Goal: Register for event/course

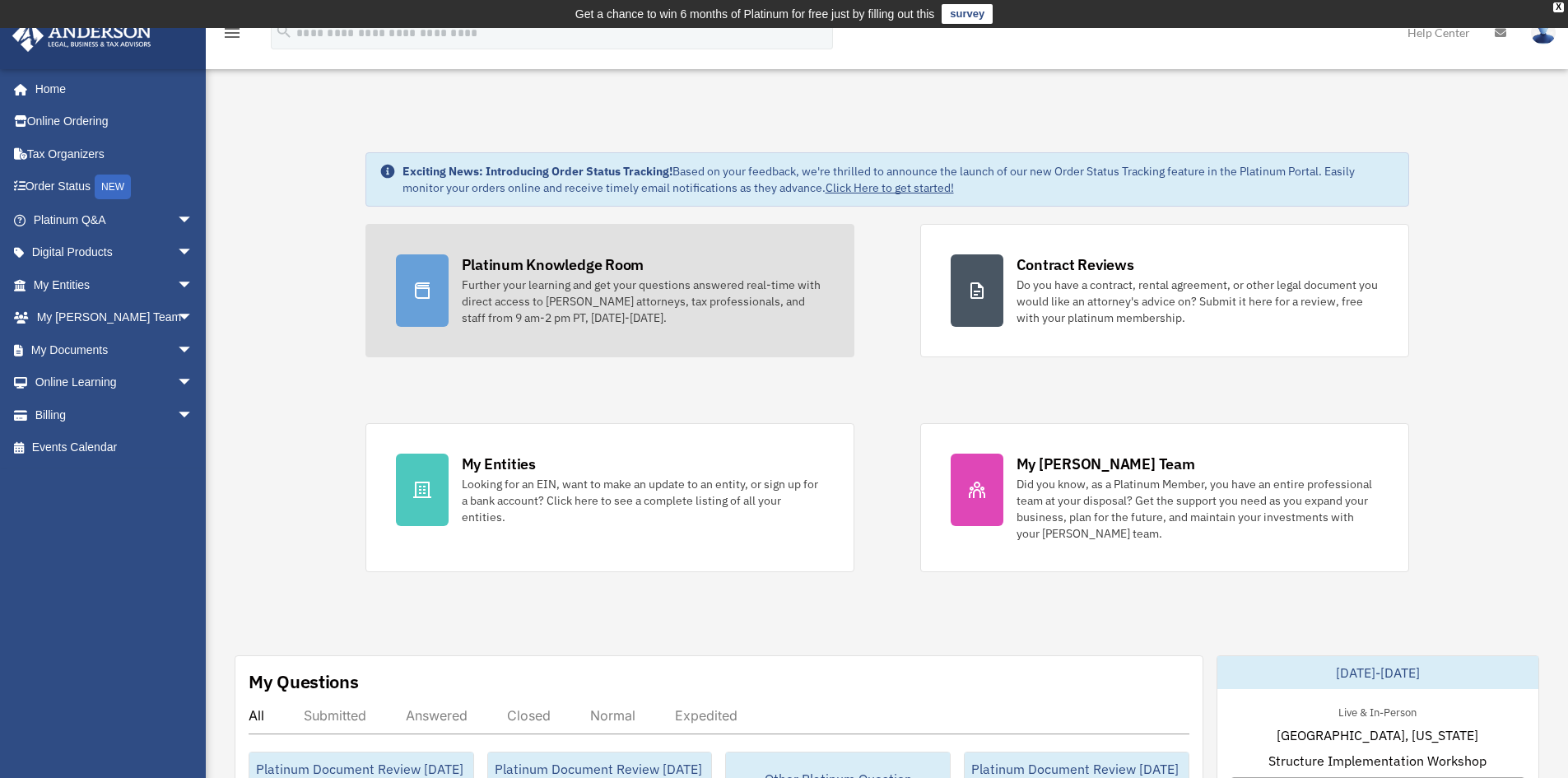
click at [438, 283] on div at bounding box center [422, 290] width 53 height 72
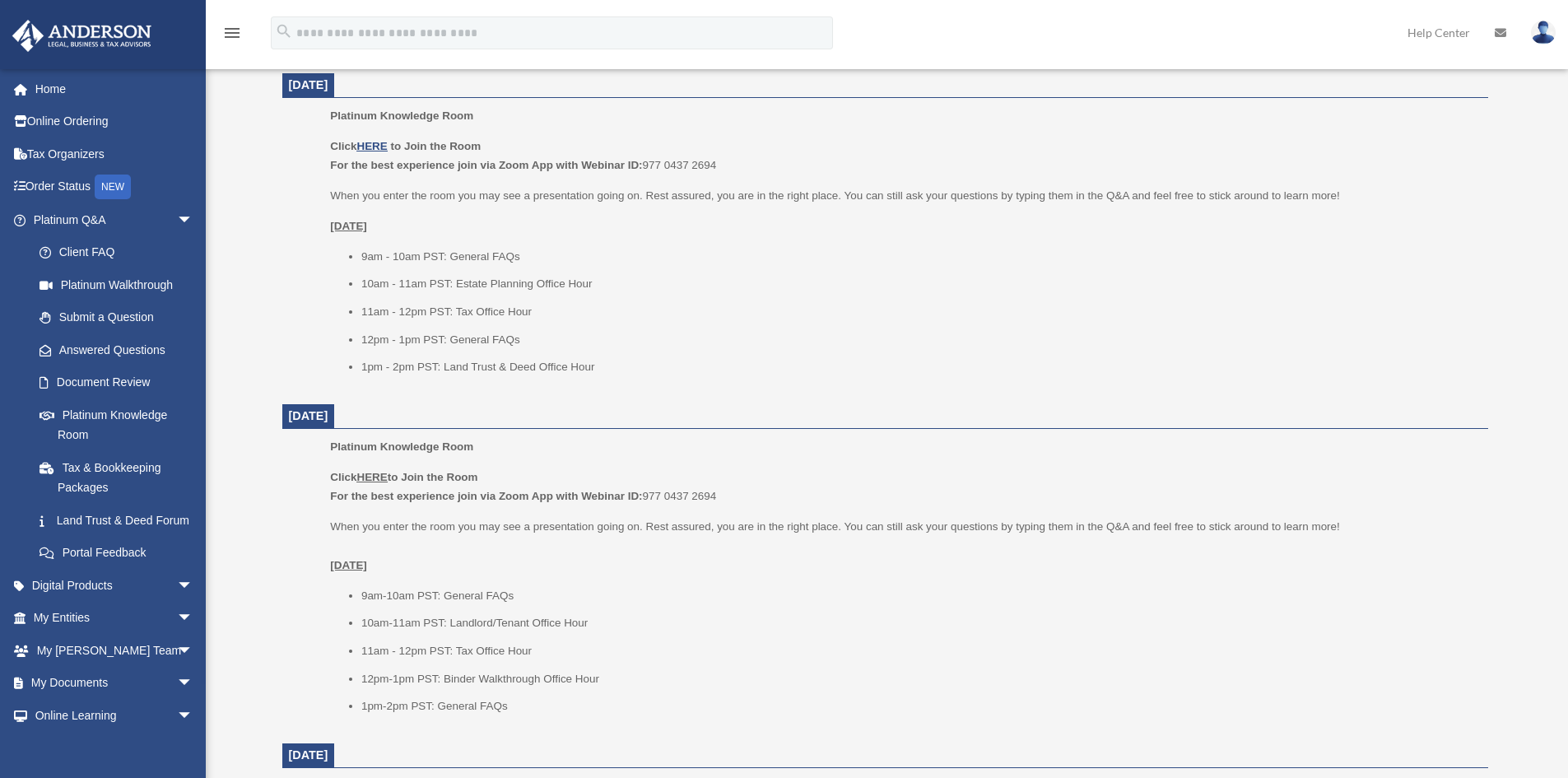
scroll to position [851, 0]
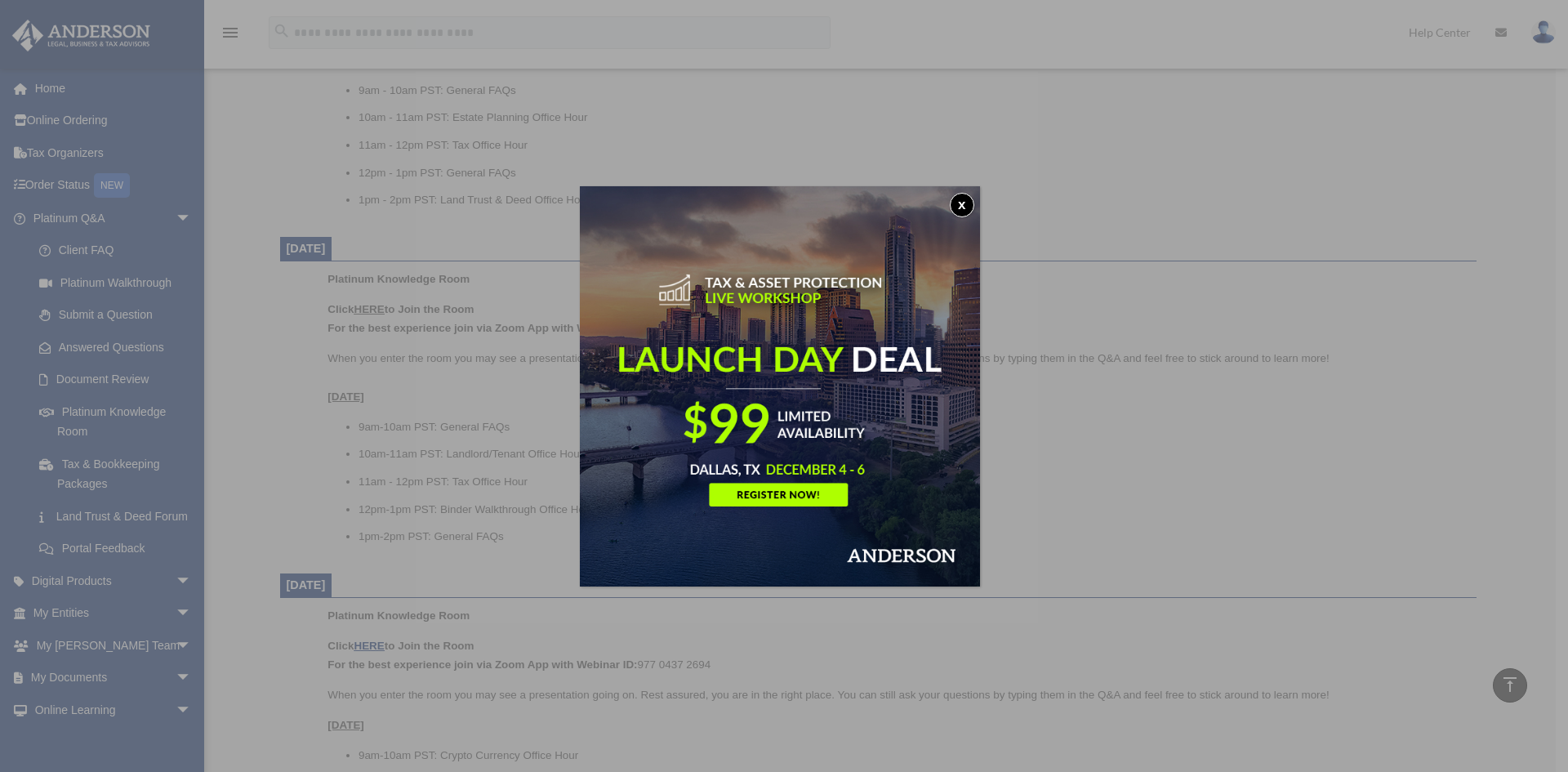
click at [974, 197] on button "x" at bounding box center [962, 205] width 24 height 24
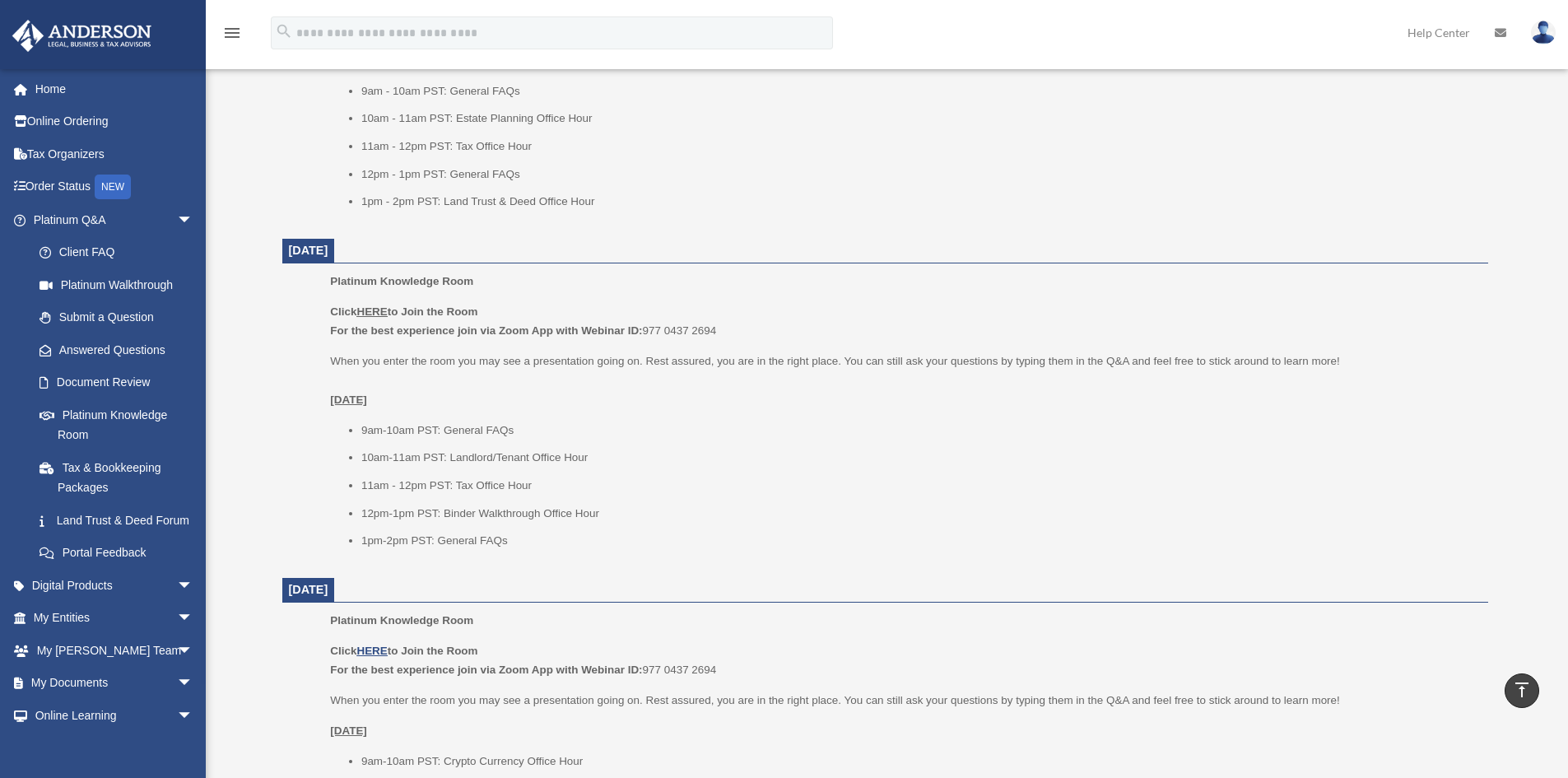
scroll to position [1333, 0]
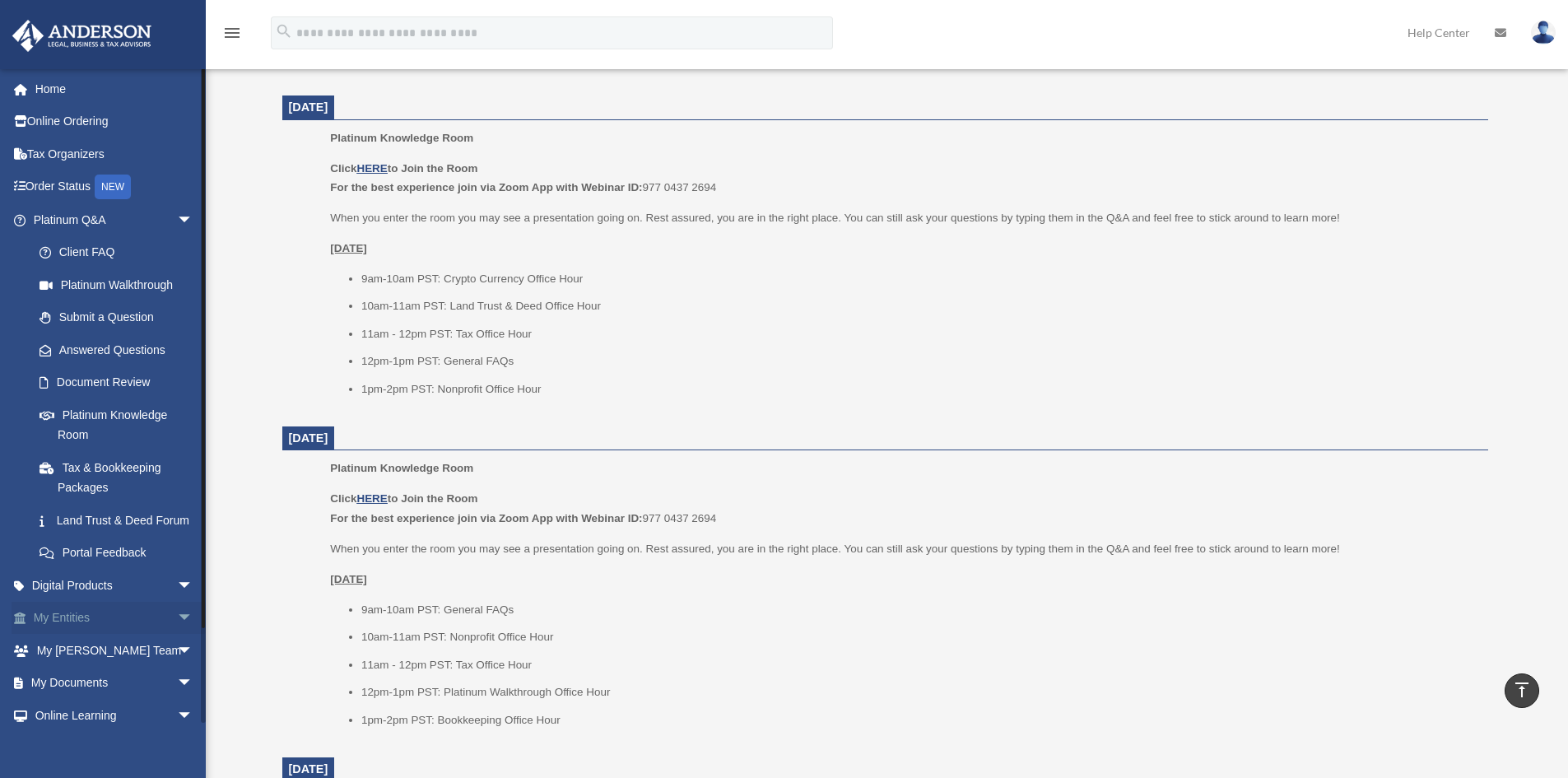
click at [85, 635] on link "My Entities arrow_drop_down" at bounding box center [114, 618] width 207 height 33
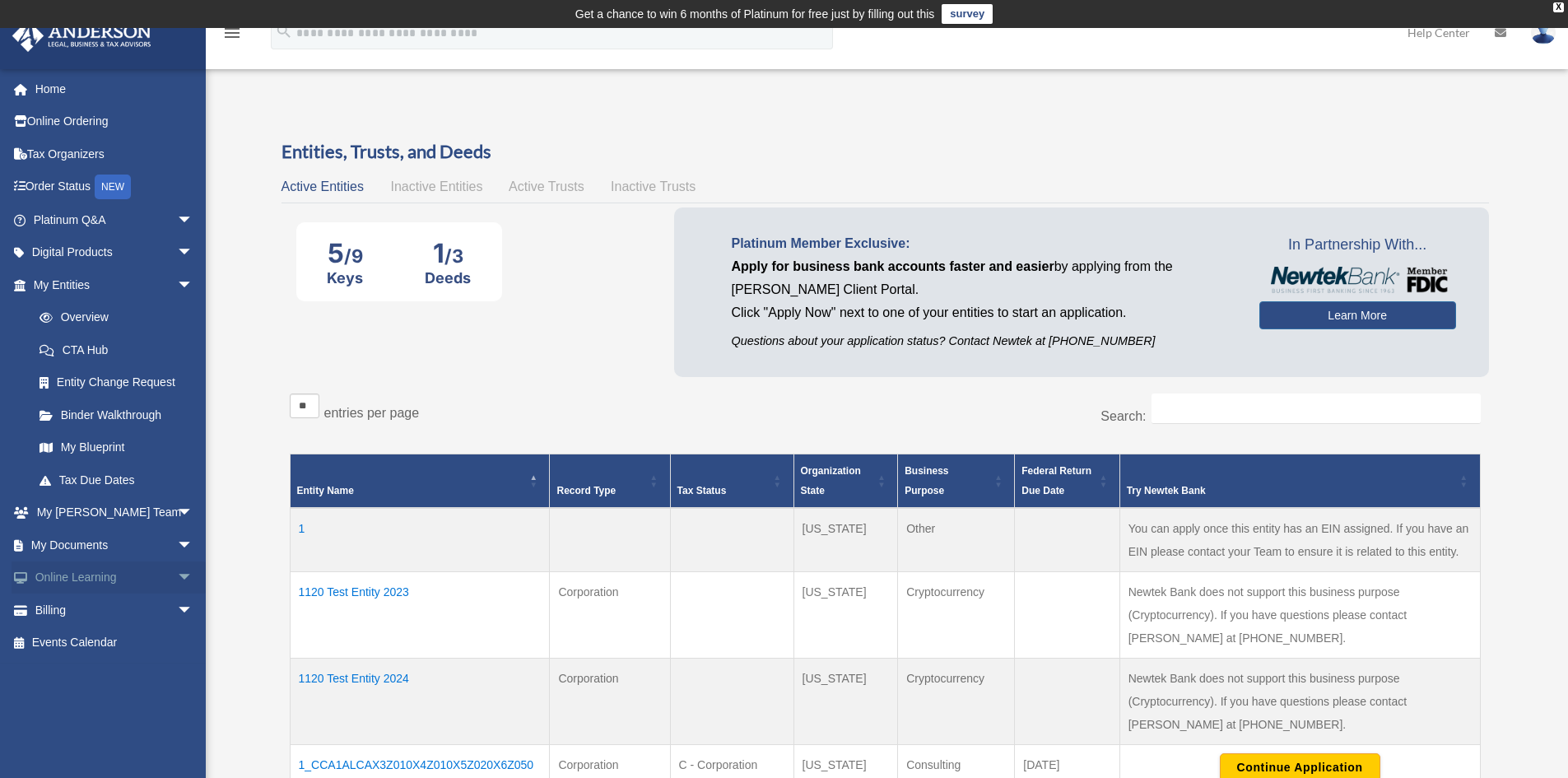
click at [177, 575] on span "arrow_drop_down" at bounding box center [193, 578] width 33 height 33
click at [178, 547] on span "arrow_drop_down" at bounding box center [193, 545] width 33 height 33
click at [177, 505] on span "arrow_drop_down" at bounding box center [193, 513] width 33 height 33
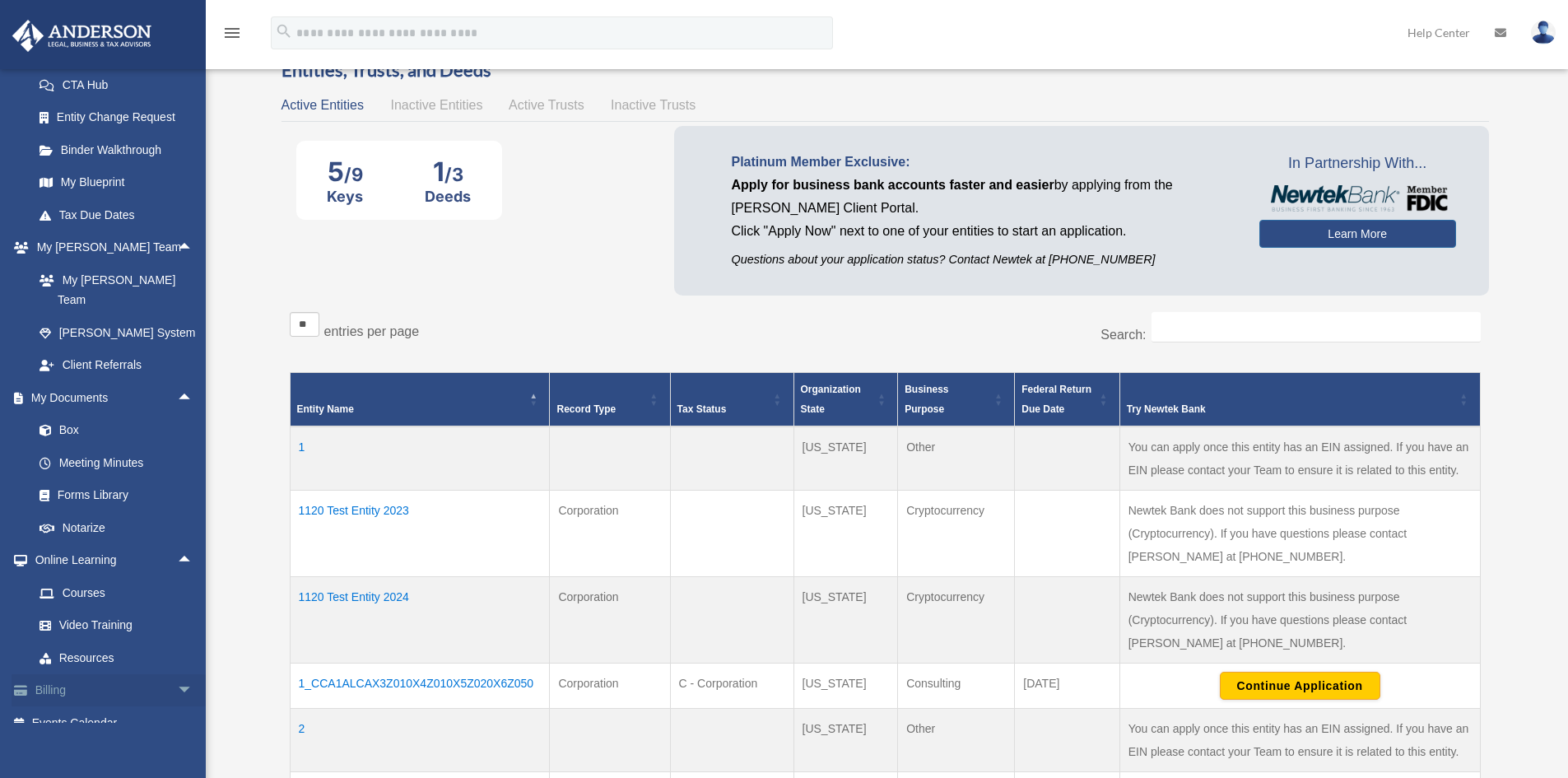
scroll to position [83, 0]
click at [123, 707] on link "Events Calendar" at bounding box center [114, 723] width 207 height 33
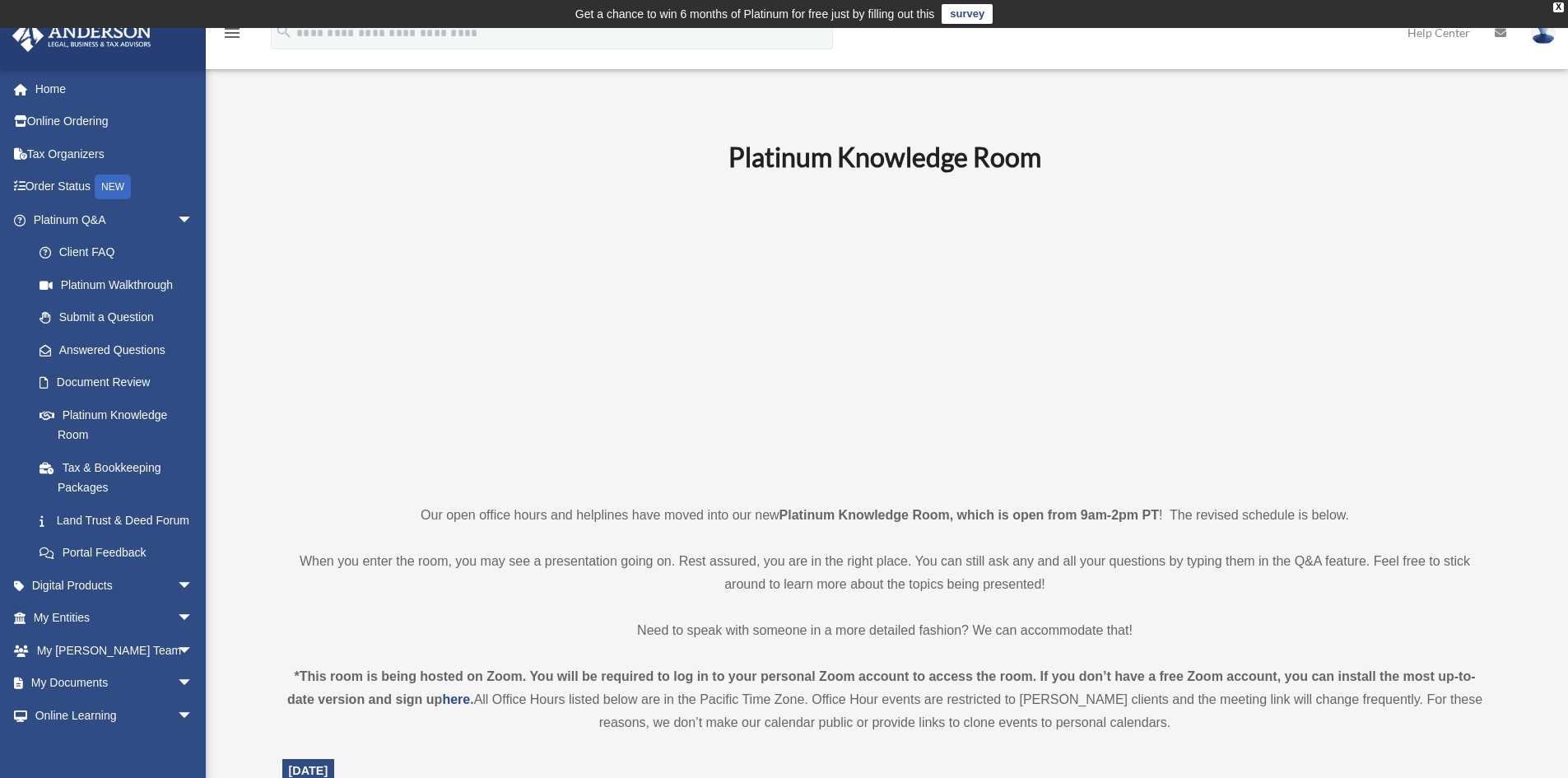
scroll to position [1362, 0]
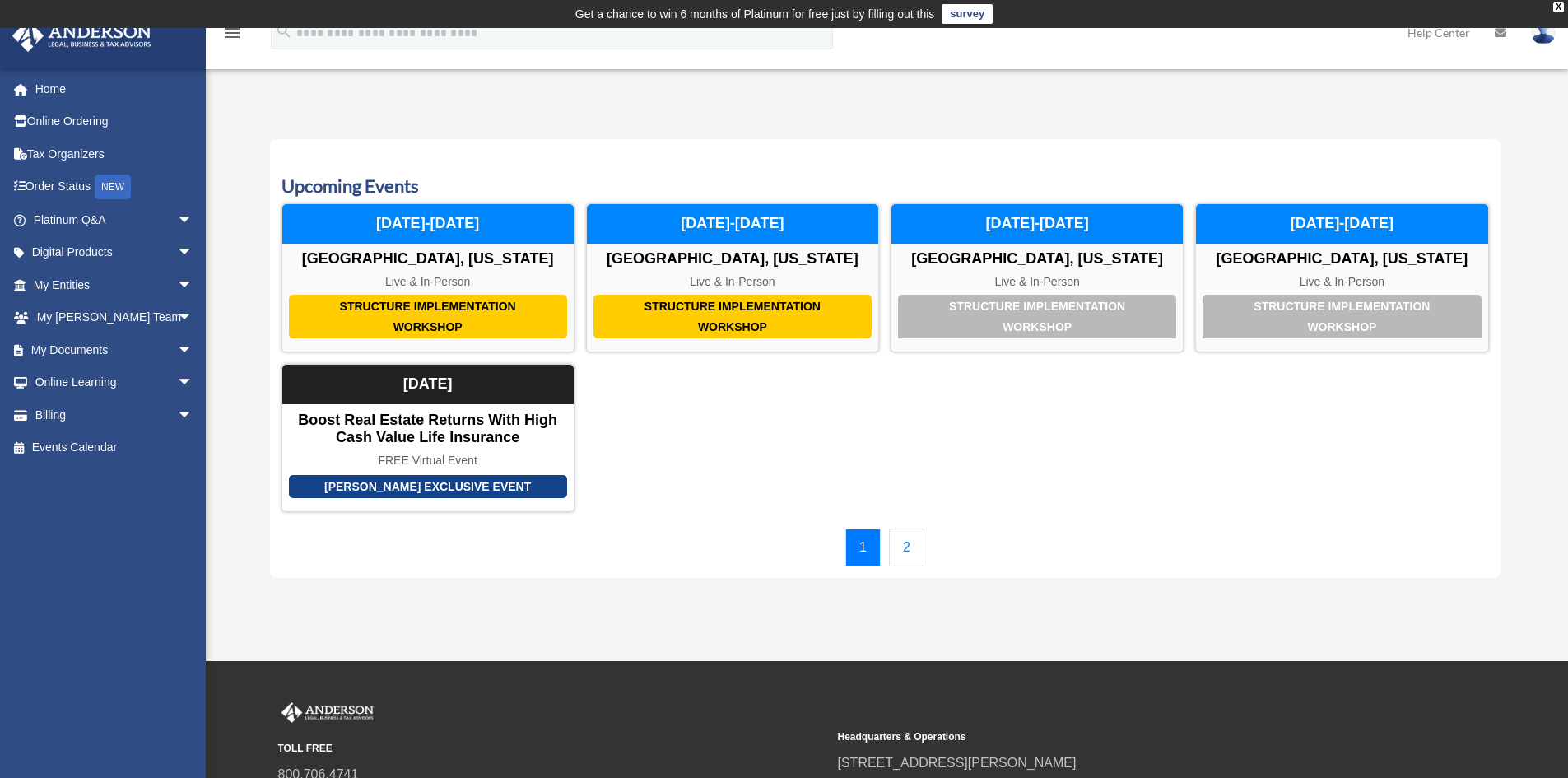
click at [927, 554] on div "1 2" at bounding box center [885, 547] width 1207 height 38
click at [915, 554] on link "2" at bounding box center [906, 547] width 35 height 38
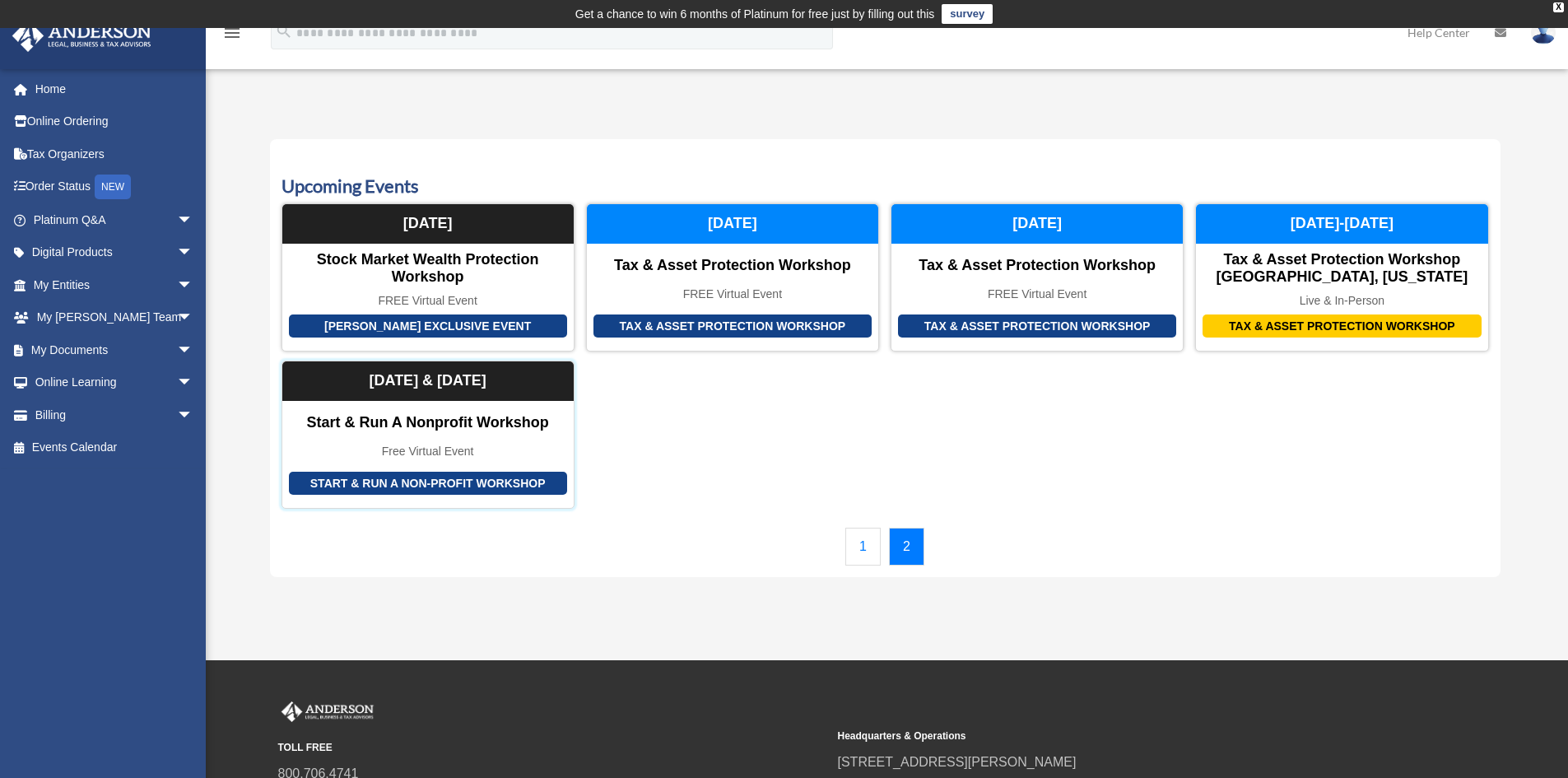
click at [434, 483] on div "Start & Run a Non-Profit Workshop" at bounding box center [428, 483] width 278 height 24
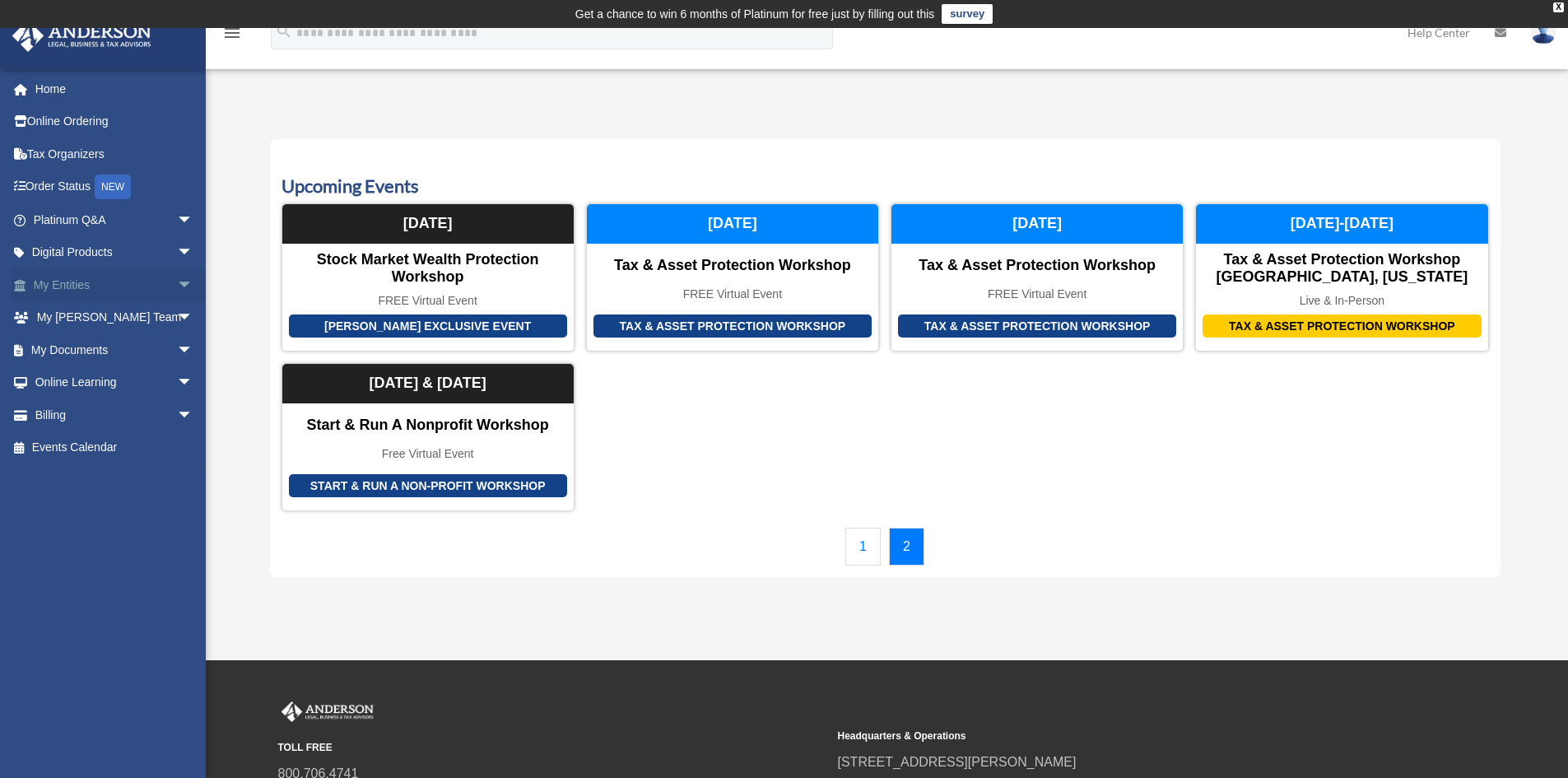
click at [177, 285] on span "arrow_drop_down" at bounding box center [193, 285] width 33 height 33
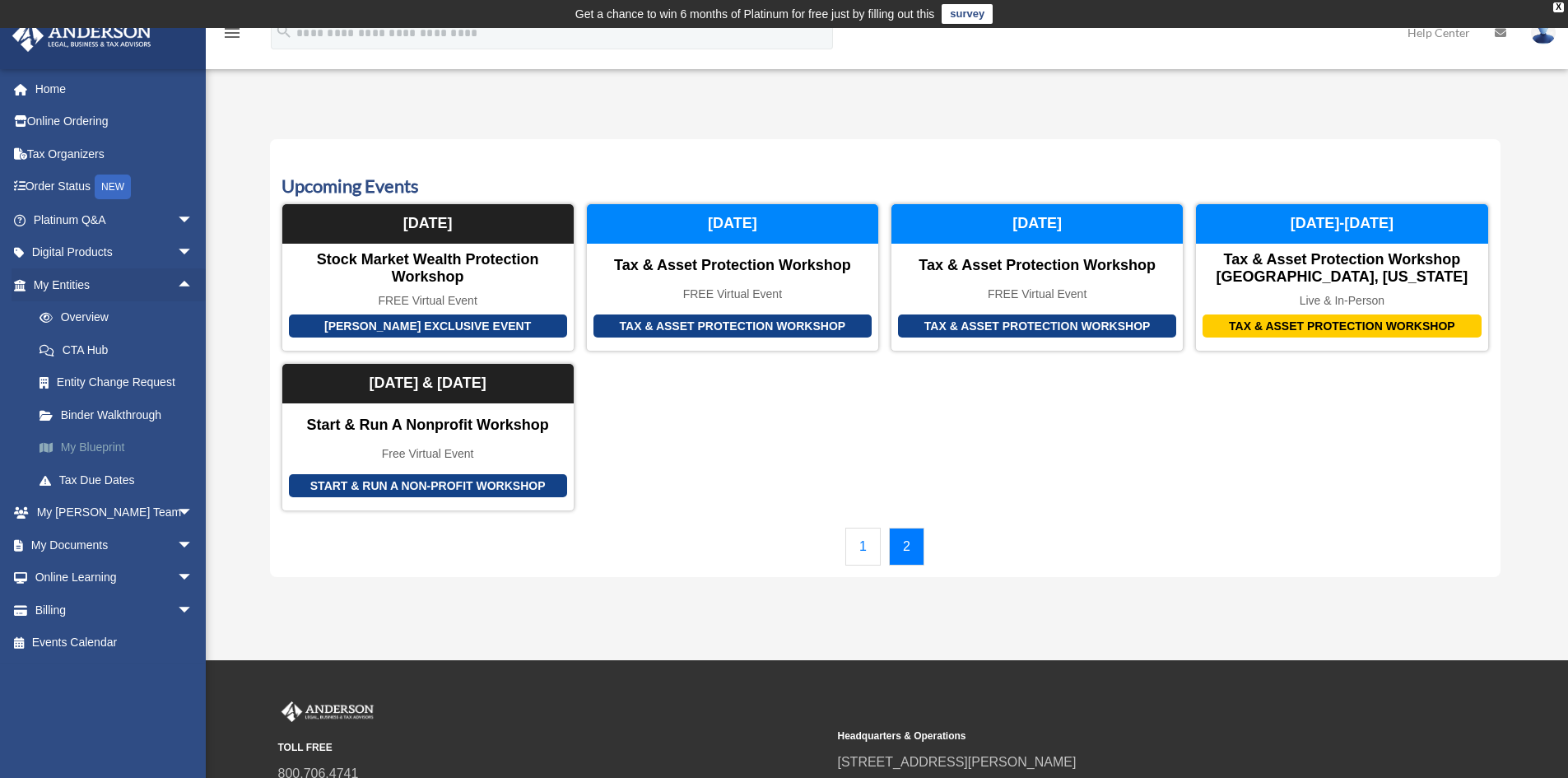
click at [99, 449] on link "My Blueprint" at bounding box center [121, 447] width 195 height 33
